Goal: Task Accomplishment & Management: Manage account settings

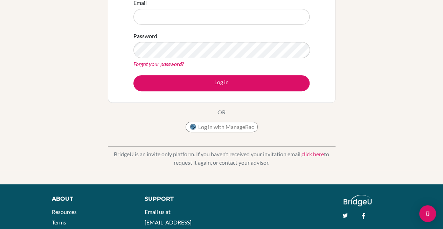
scroll to position [72, 0]
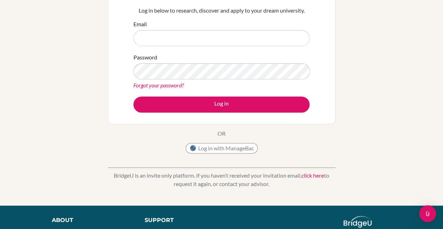
click at [276, 35] on input "Email" at bounding box center [221, 38] width 176 height 16
type input "29putri.panggabean@sisschools.org"
click at [165, 82] on link "Forgot your password?" at bounding box center [158, 85] width 50 height 7
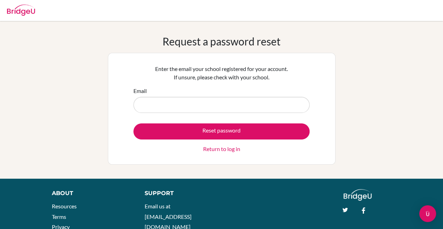
click at [271, 106] on input "Email" at bounding box center [221, 105] width 176 height 16
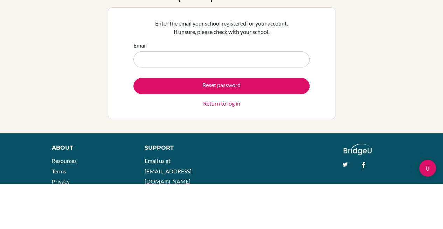
click at [239, 103] on input "Email" at bounding box center [221, 105] width 176 height 16
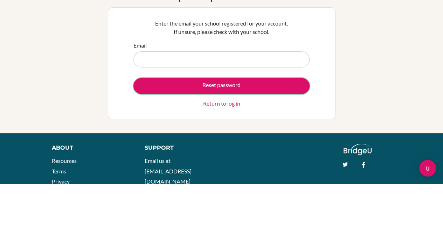
click at [264, 132] on button "Reset password" at bounding box center [221, 132] width 176 height 16
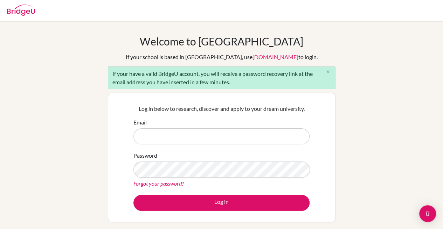
click at [415, 108] on div "Welcome to BridgeU If your school is based in China, use app.bridge-u.com.cn to…" at bounding box center [221, 162] width 443 height 255
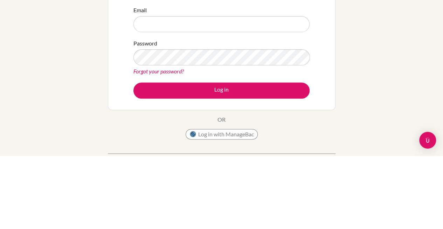
scroll to position [13, 0]
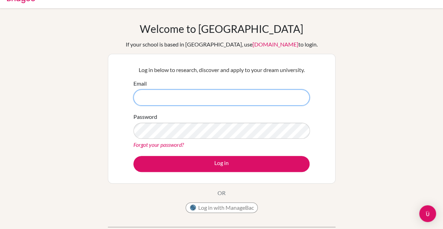
click at [151, 96] on input "Email" at bounding box center [221, 98] width 176 height 16
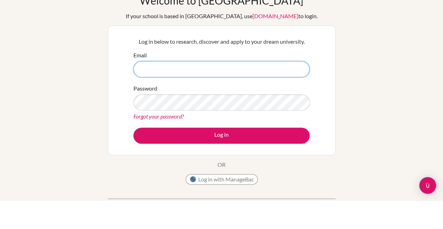
click at [146, 95] on input "Email" at bounding box center [221, 98] width 176 height 16
type input "29putri.panggabean@sisschools.org"
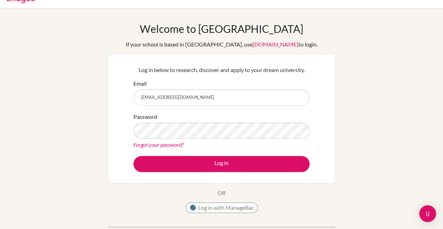
click at [160, 146] on link "Forgot your password?" at bounding box center [158, 144] width 50 height 7
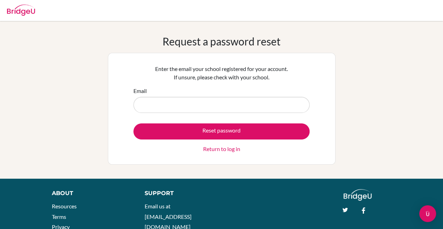
click at [275, 105] on input "Email" at bounding box center [221, 105] width 176 height 16
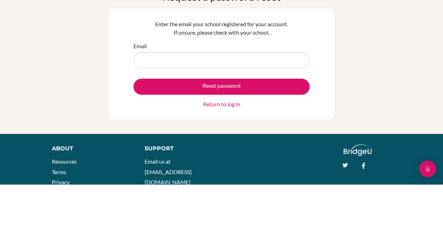
click at [242, 104] on input "Email" at bounding box center [221, 105] width 176 height 16
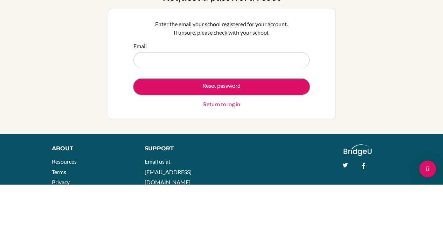
click at [279, 133] on button "Reset password" at bounding box center [221, 132] width 176 height 16
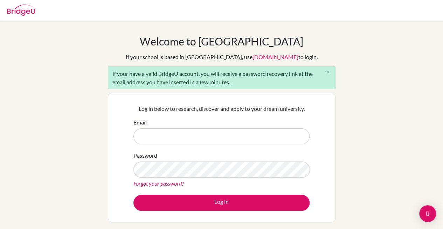
click at [24, 15] on img at bounding box center [21, 10] width 28 height 11
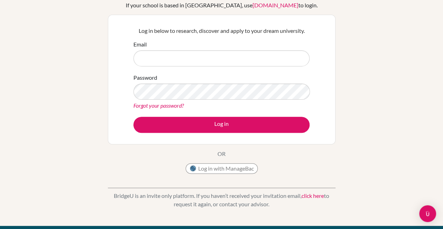
scroll to position [29, 0]
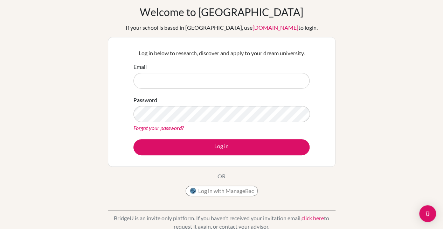
click at [140, 125] on link "Forgot your password?" at bounding box center [158, 128] width 50 height 7
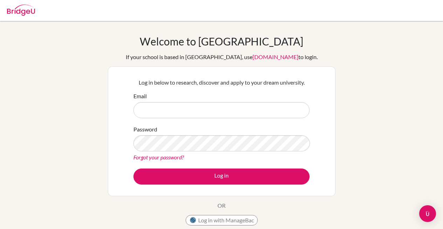
scroll to position [29, 0]
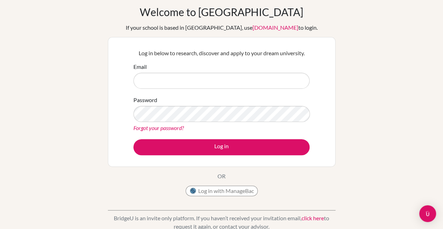
click at [281, 80] on input "Email" at bounding box center [221, 81] width 176 height 16
click at [287, 80] on input "Email" at bounding box center [221, 81] width 176 height 16
type input "29putri.panggabean@sisschools.org"
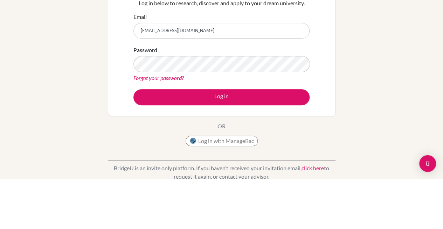
click at [141, 130] on link "Forgot your password?" at bounding box center [158, 128] width 50 height 7
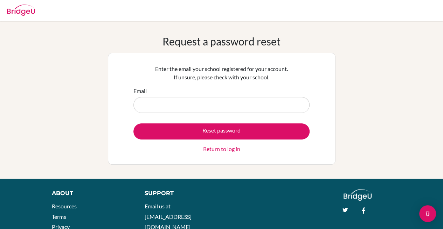
click at [148, 106] on input "Email" at bounding box center [221, 105] width 176 height 16
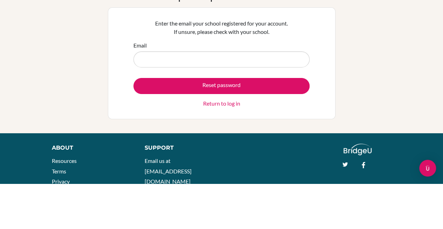
click at [162, 106] on input "Email" at bounding box center [221, 105] width 176 height 16
click at [293, 131] on button "Reset password" at bounding box center [221, 132] width 176 height 16
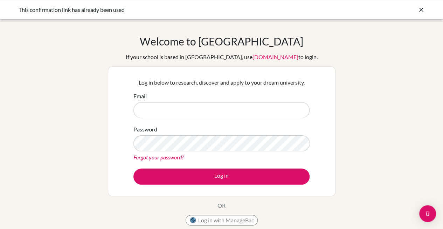
click at [423, 8] on icon at bounding box center [420, 9] width 7 height 7
click at [422, 8] on icon at bounding box center [420, 9] width 7 height 7
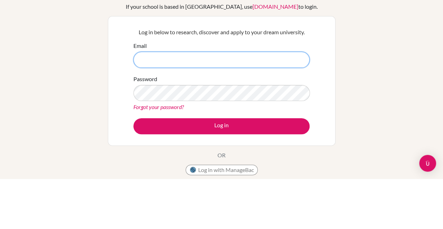
click at [267, 111] on input "Email" at bounding box center [221, 110] width 176 height 16
type input "29putri.panggabean@sisschools.org"
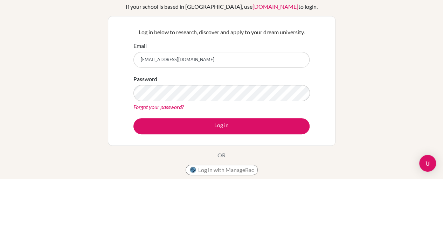
click at [390, 135] on div "Welcome to BridgeU If your school is based in China, use app.bridge-u.com.cn to…" at bounding box center [221, 149] width 443 height 229
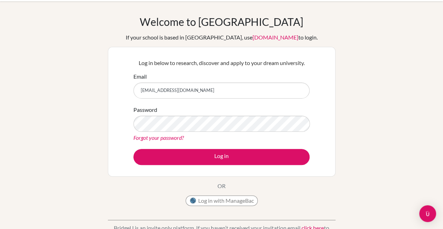
scroll to position [32, 0]
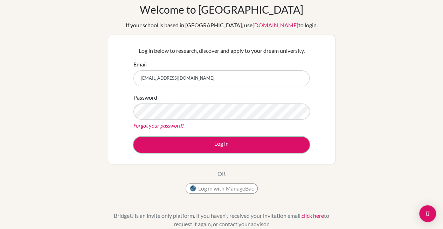
click at [288, 142] on button "Log in" at bounding box center [221, 145] width 176 height 16
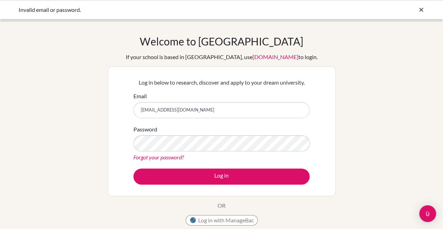
click at [136, 158] on link "Forgot your password?" at bounding box center [158, 157] width 50 height 7
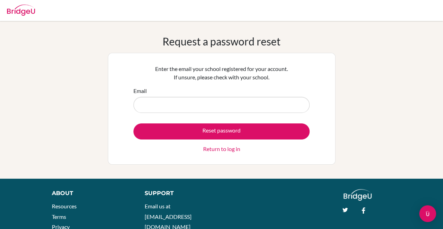
click at [152, 103] on input "Email" at bounding box center [221, 105] width 176 height 16
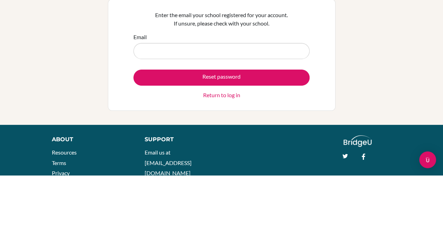
click at [149, 102] on input "Email" at bounding box center [221, 105] width 176 height 16
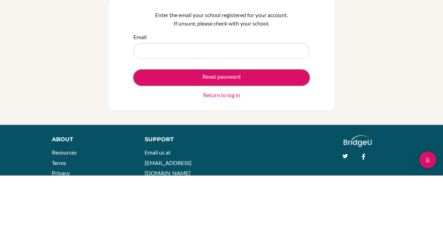
click at [287, 134] on button "Reset password" at bounding box center [221, 132] width 176 height 16
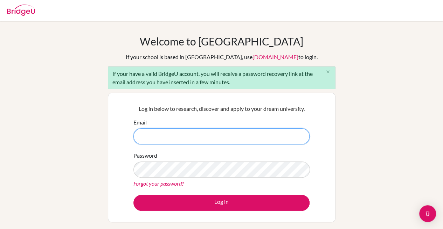
click at [285, 134] on input "Email" at bounding box center [221, 136] width 176 height 16
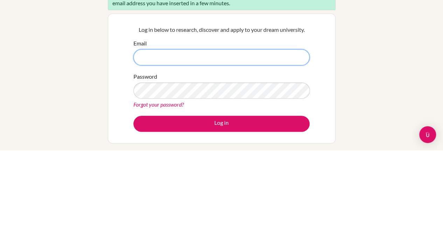
click at [247, 134] on input "Email" at bounding box center [221, 136] width 176 height 16
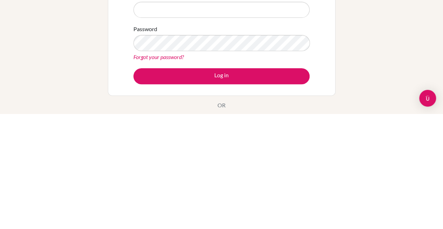
click at [261, 191] on button "Log in" at bounding box center [221, 192] width 176 height 16
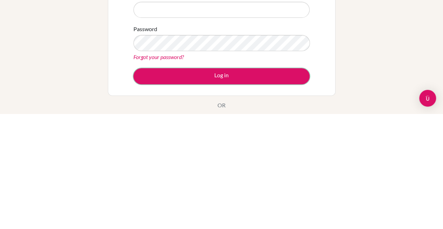
scroll to position [11, 0]
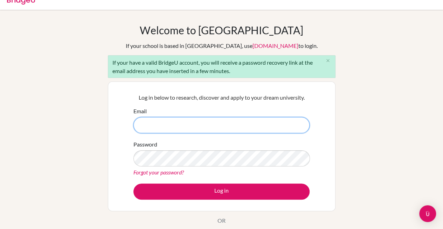
click at [261, 127] on input "Email" at bounding box center [221, 125] width 176 height 16
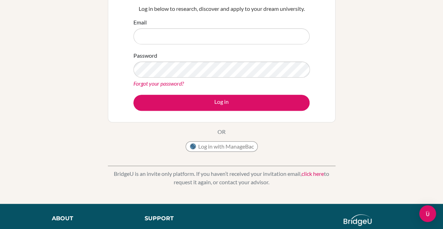
scroll to position [62, 0]
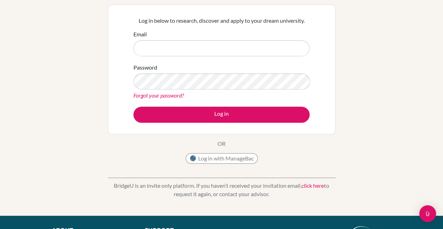
click at [280, 47] on input "Email" at bounding box center [221, 48] width 176 height 16
click at [250, 49] on input "Email" at bounding box center [221, 48] width 176 height 16
type input "29putri.panggabean@sisschools.org"
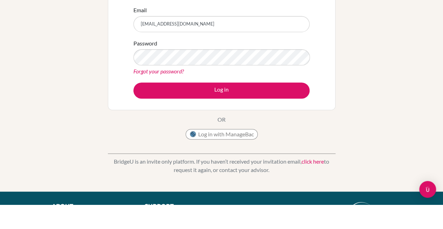
click at [174, 97] on link "Forgot your password?" at bounding box center [158, 95] width 50 height 7
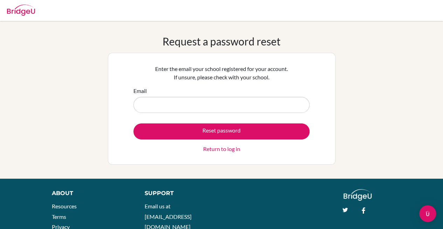
click at [159, 105] on input "Email" at bounding box center [221, 105] width 176 height 16
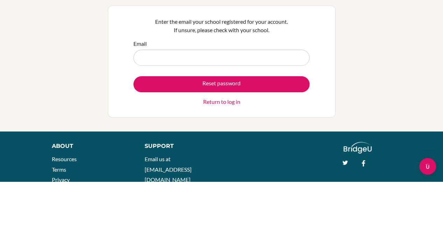
click at [155, 104] on input "Email" at bounding box center [221, 105] width 176 height 16
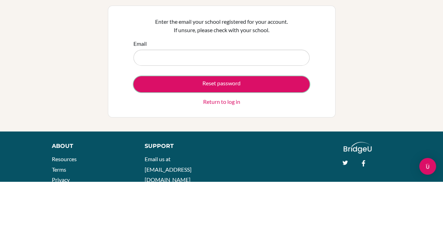
click at [148, 126] on button "Reset password" at bounding box center [221, 132] width 176 height 16
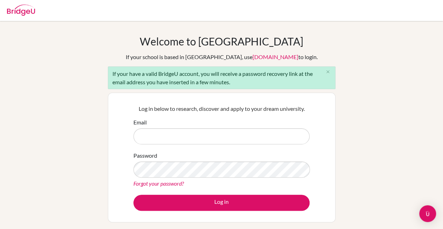
click at [407, 52] on div "Welcome to [GEOGRAPHIC_DATA] If your school is based in [GEOGRAPHIC_DATA], use …" at bounding box center [221, 162] width 443 height 255
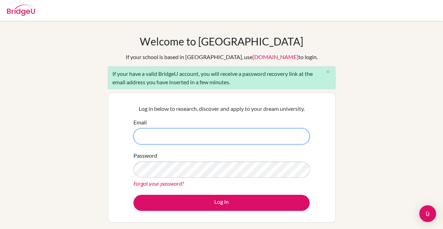
click at [234, 134] on input "Email" at bounding box center [221, 136] width 176 height 16
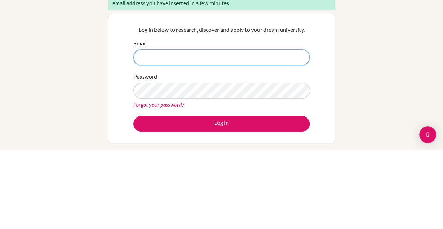
click at [276, 138] on input "Email" at bounding box center [221, 136] width 176 height 16
type input "[EMAIL_ADDRESS][DOMAIN_NAME]"
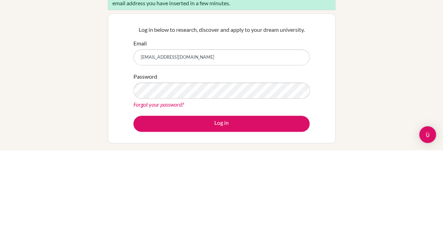
click at [171, 184] on link "Forgot your password?" at bounding box center [158, 183] width 50 height 7
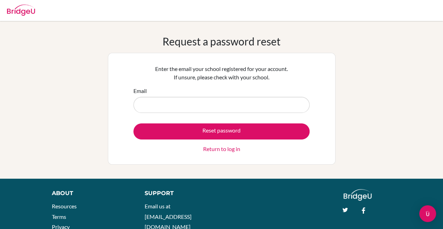
click at [235, 103] on input "Email" at bounding box center [221, 105] width 176 height 16
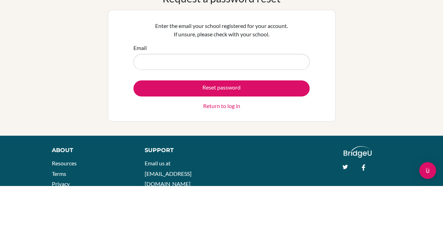
click at [221, 106] on input "Email" at bounding box center [221, 105] width 176 height 16
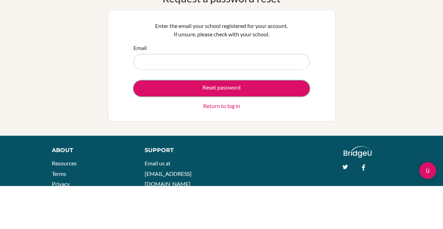
click at [259, 128] on button "Reset password" at bounding box center [221, 132] width 176 height 16
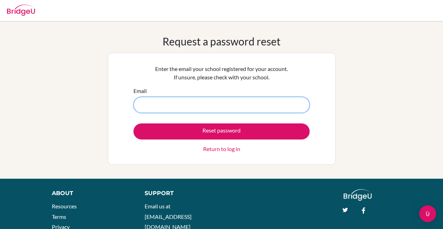
click at [257, 104] on input "Email" at bounding box center [221, 105] width 176 height 16
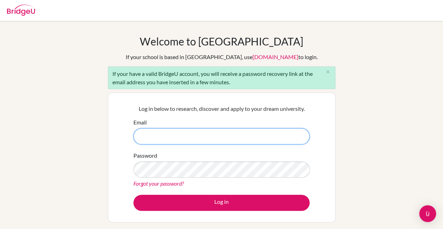
click at [240, 138] on input "Email" at bounding box center [221, 136] width 176 height 16
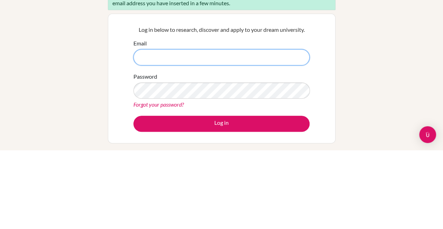
click at [238, 135] on input "Email" at bounding box center [221, 136] width 176 height 16
type input "[EMAIL_ADDRESS][DOMAIN_NAME]"
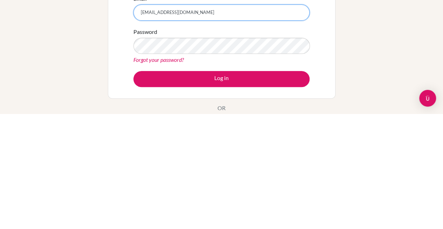
scroll to position [10, 0]
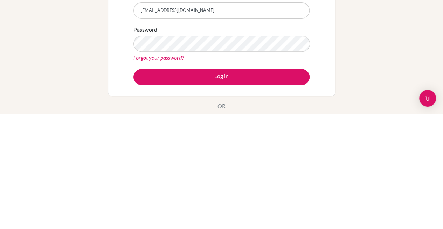
click at [179, 173] on link "Forgot your password?" at bounding box center [158, 173] width 50 height 7
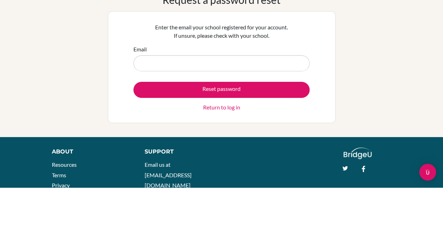
click at [274, 104] on input "Email" at bounding box center [221, 105] width 176 height 16
type input "[EMAIL_ADDRESS][DOMAIN_NAME]"
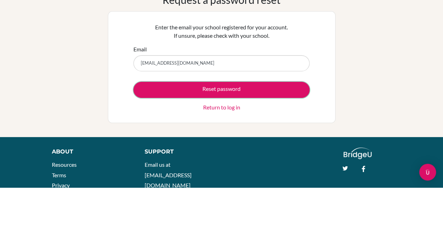
click at [281, 130] on button "Reset password" at bounding box center [221, 132] width 176 height 16
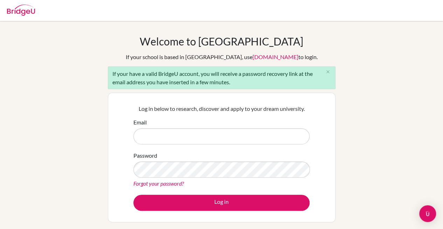
click at [283, 135] on input "Email" at bounding box center [221, 136] width 176 height 16
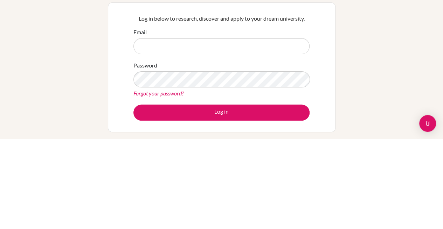
click at [281, 134] on input "Email" at bounding box center [221, 136] width 176 height 16
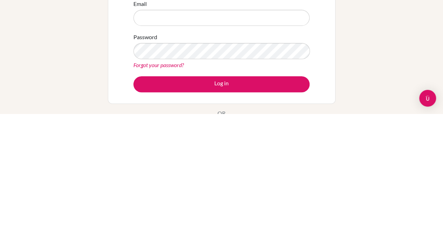
scroll to position [3, 0]
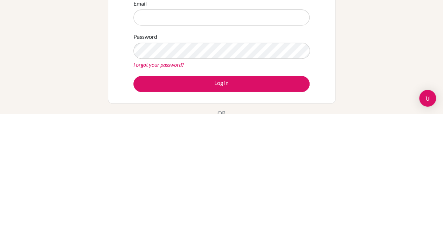
click at [177, 177] on link "Forgot your password?" at bounding box center [158, 180] width 50 height 7
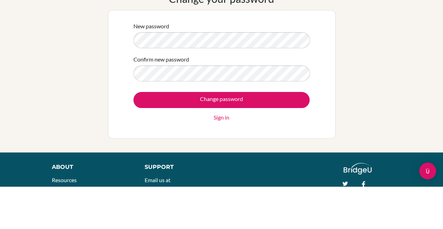
click at [267, 146] on input "Change password" at bounding box center [221, 143] width 176 height 16
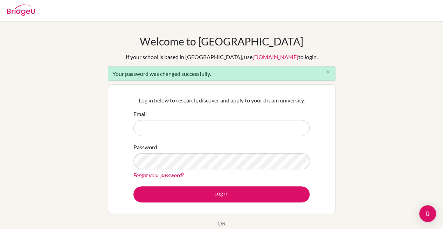
click at [267, 127] on input "Email" at bounding box center [221, 128] width 176 height 16
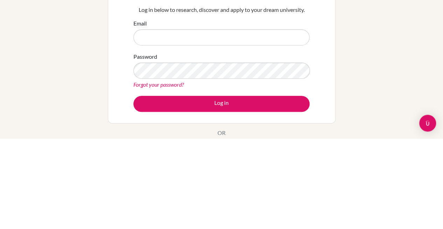
click at [267, 129] on input "Email" at bounding box center [221, 128] width 176 height 16
click at [253, 130] on input "Email" at bounding box center [221, 128] width 176 height 16
click at [217, 126] on input "Email" at bounding box center [221, 128] width 176 height 16
click at [338, 148] on div "Welcome to BridgeU If your school is based in China, use app.bridge-u.com.cn to…" at bounding box center [221, 158] width 443 height 247
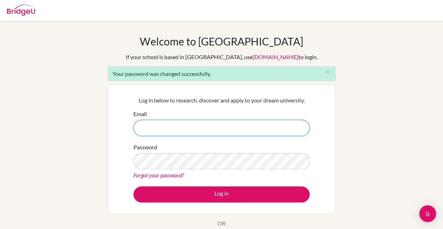
click at [247, 129] on input "Email" at bounding box center [221, 128] width 176 height 16
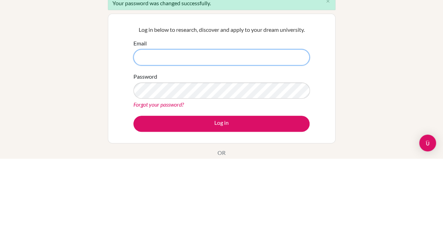
click at [245, 127] on input "Email" at bounding box center [221, 128] width 176 height 16
click at [241, 128] on input "Email" at bounding box center [221, 128] width 176 height 16
click at [242, 130] on input "Email" at bounding box center [221, 128] width 176 height 16
type input "29putri.panggabean@sisschools.org"
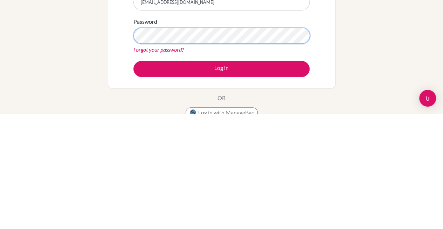
scroll to position [13, 0]
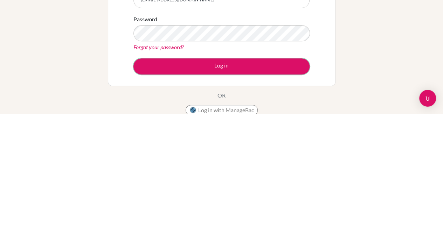
click at [279, 180] on button "Log in" at bounding box center [221, 182] width 176 height 16
